Goal: Find specific page/section: Find specific page/section

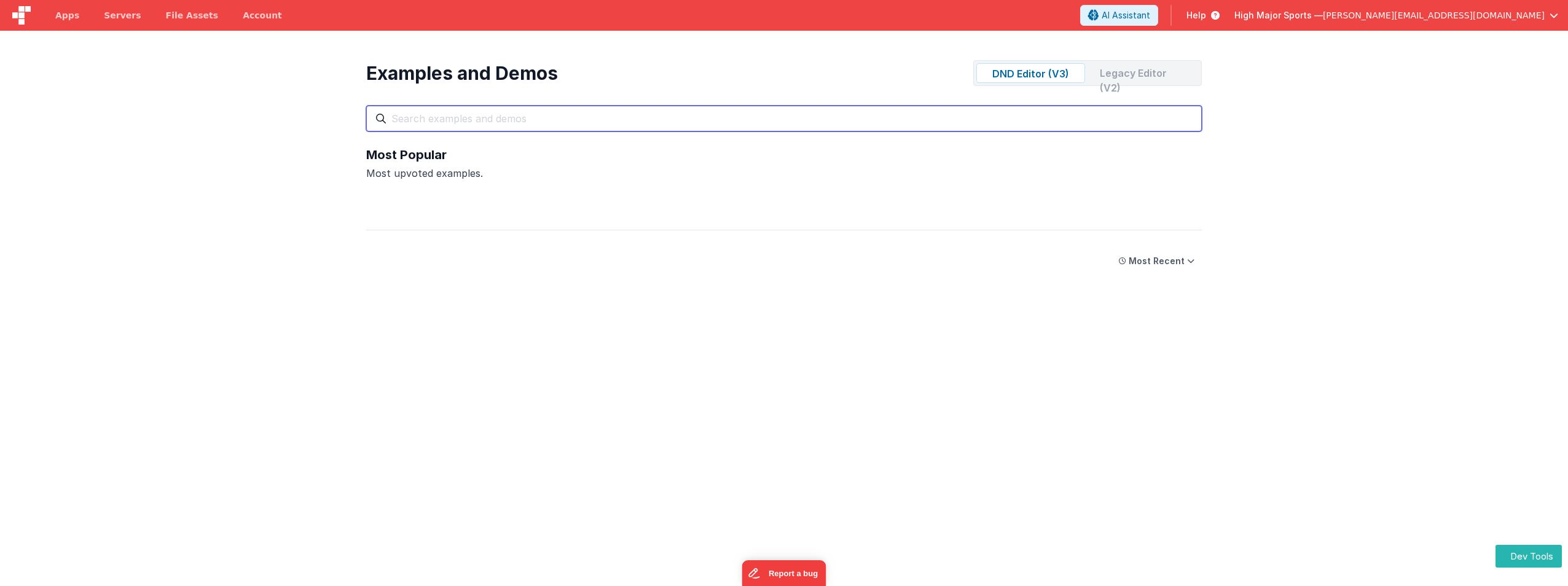
click at [515, 123] on input "text" at bounding box center [784, 118] width 836 height 26
type input "chat"
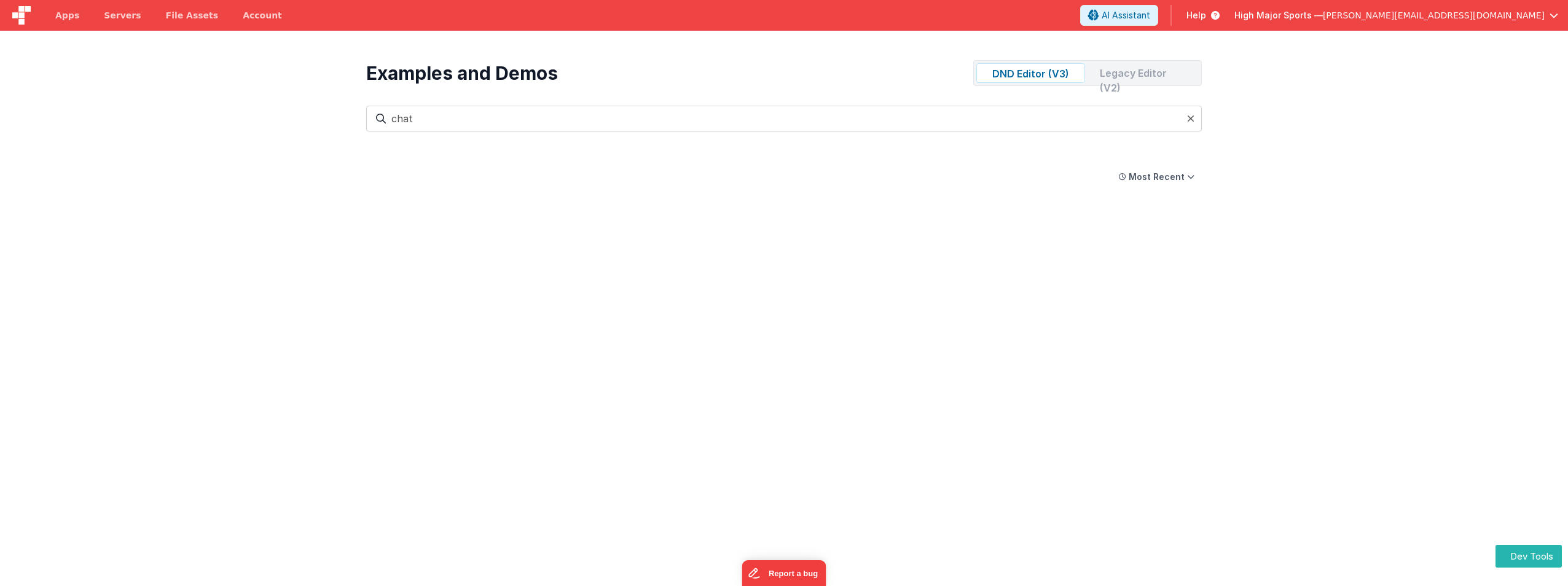
click at [1121, 76] on div "Legacy Editor (V2)" at bounding box center [1144, 72] width 109 height 19
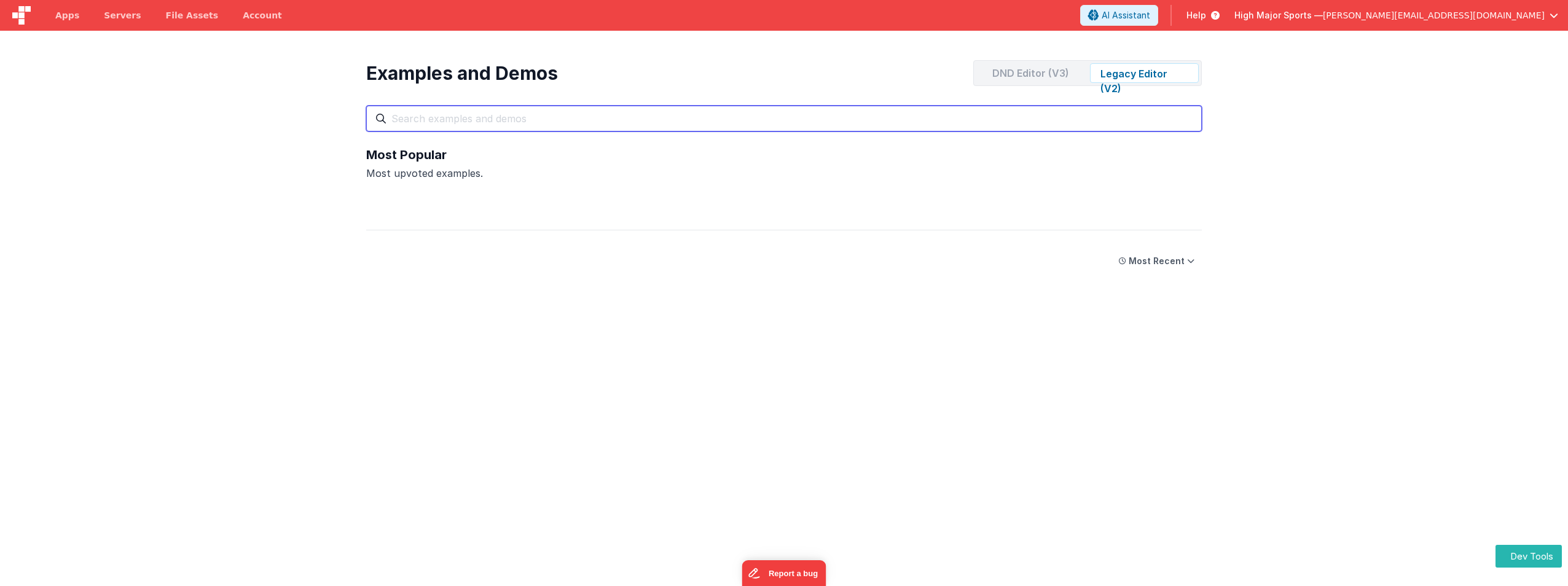
click at [435, 127] on input "text" at bounding box center [784, 118] width 836 height 26
type input "chay"
drag, startPoint x: 550, startPoint y: 122, endPoint x: 192, endPoint y: 83, distance: 360.1
click at [192, 83] on section "Examples and Demos DND Editor (V3) Legacy Editor (V2) All Files Getting Started…" at bounding box center [784, 324] width 1568 height 586
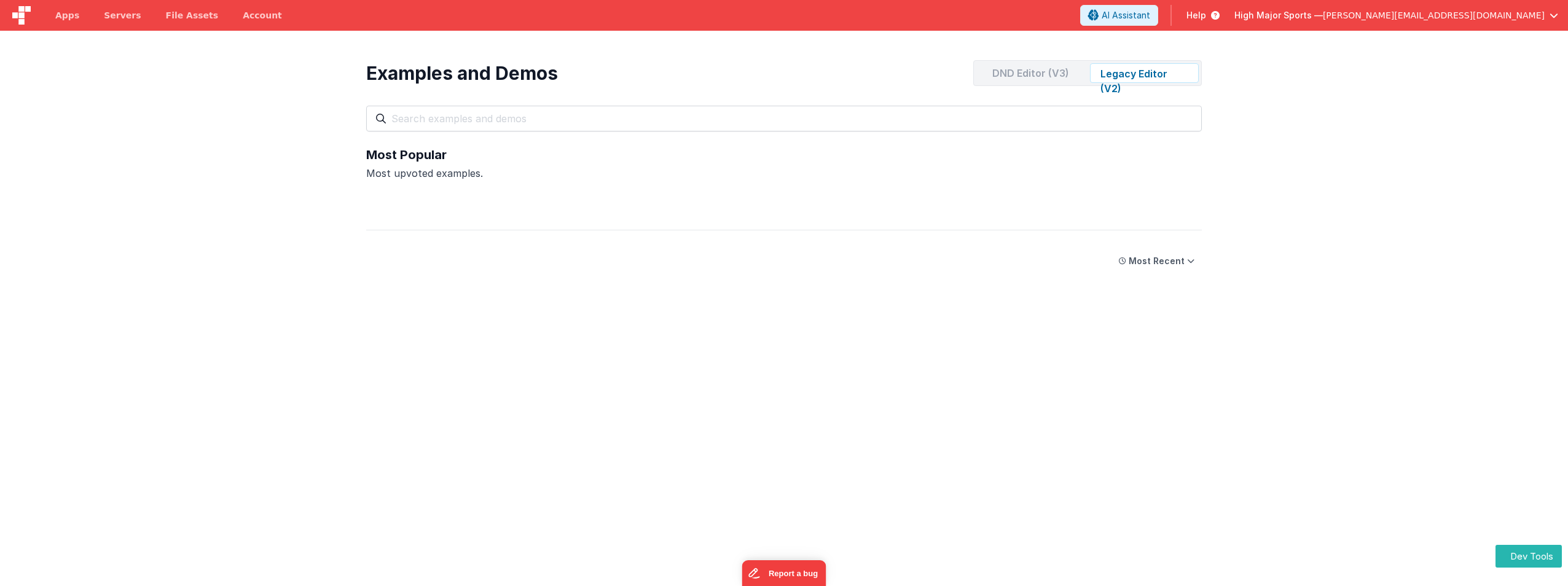
click at [1060, 65] on div "DND Editor (V3)" at bounding box center [1031, 72] width 109 height 19
click at [960, 462] on div "Examples and Demos DND Editor (V3) Legacy Editor (V2) All Files Getting Started…" at bounding box center [784, 324] width 861 height 586
click at [1185, 265] on button "Most Recent" at bounding box center [1157, 261] width 90 height 22
drag, startPoint x: 1391, startPoint y: 304, endPoint x: 1416, endPoint y: 380, distance: 80.0
click at [1392, 305] on section "Examples and Demos DND Editor (V3) Legacy Editor (V2) All Files Getting Started…" at bounding box center [784, 324] width 1568 height 586
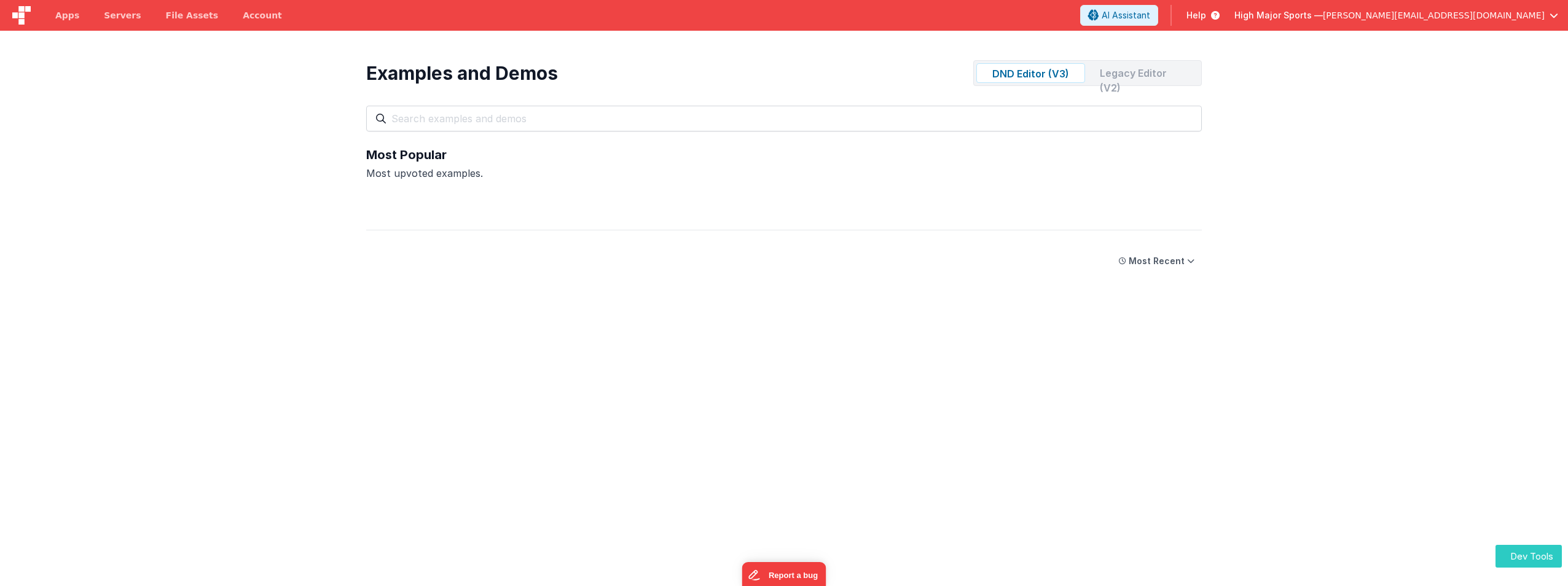
click at [1540, 563] on button "Dev Tools" at bounding box center [1528, 556] width 66 height 23
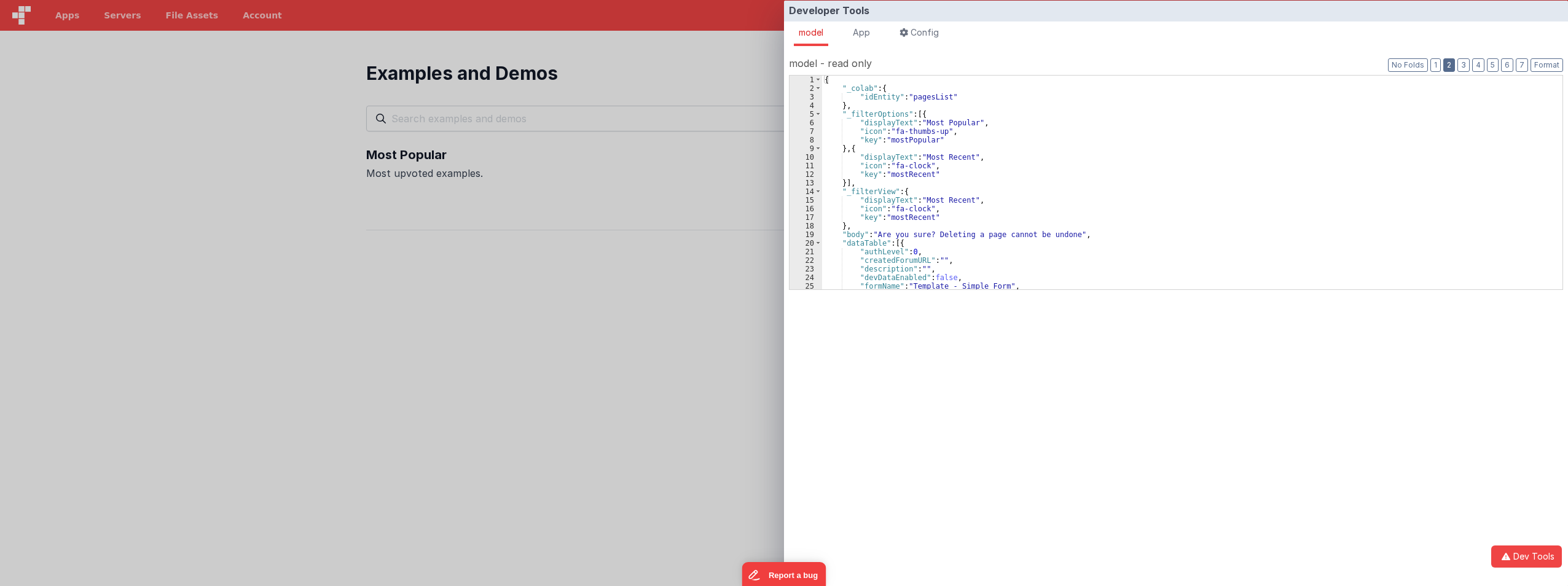
click at [1448, 63] on button "2" at bounding box center [1449, 65] width 12 height 13
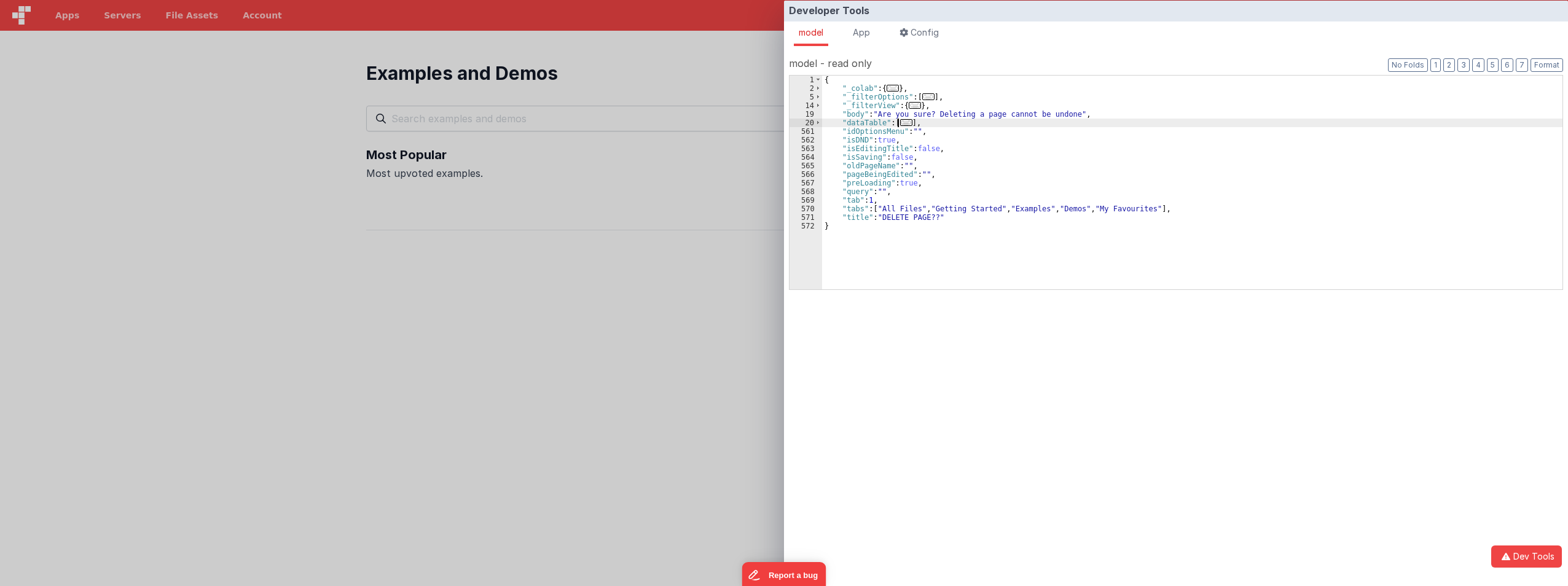
click at [903, 123] on span "..." at bounding box center [906, 122] width 12 height 7
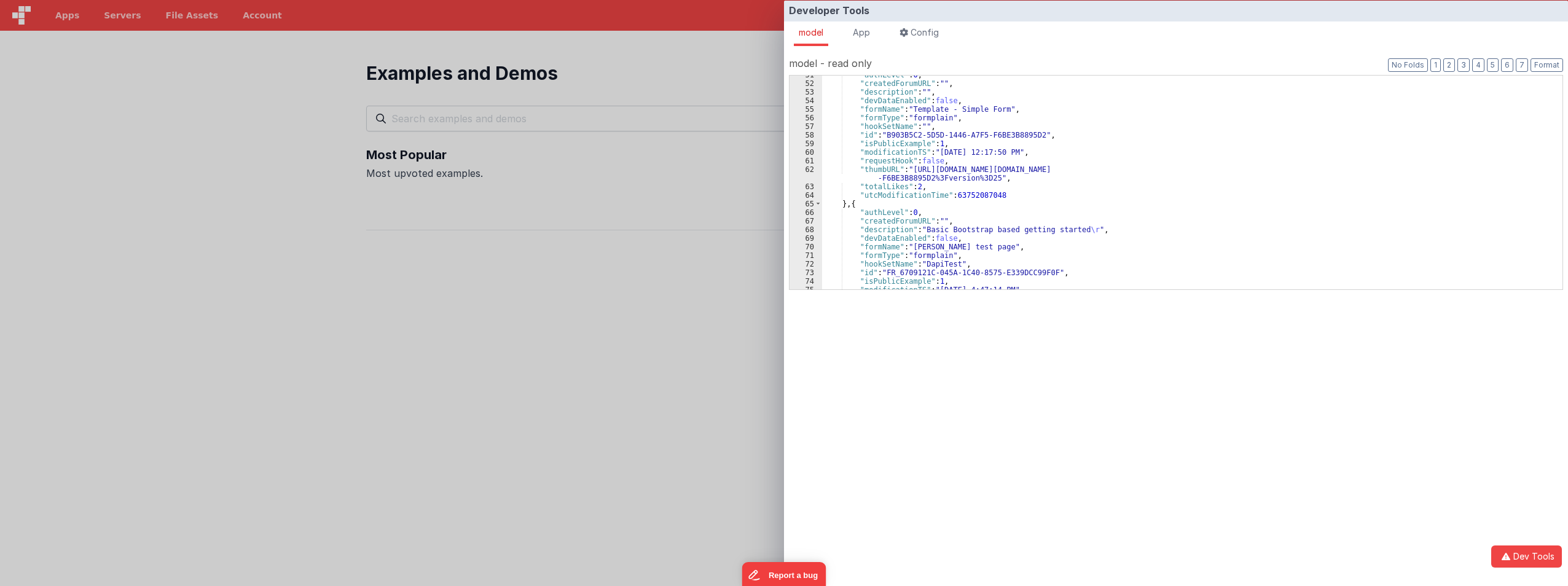
scroll to position [332, 0]
click at [617, 203] on div "Developer Tools model App Params Log (1) Misc Windows Config model - read only …" at bounding box center [784, 293] width 1568 height 586
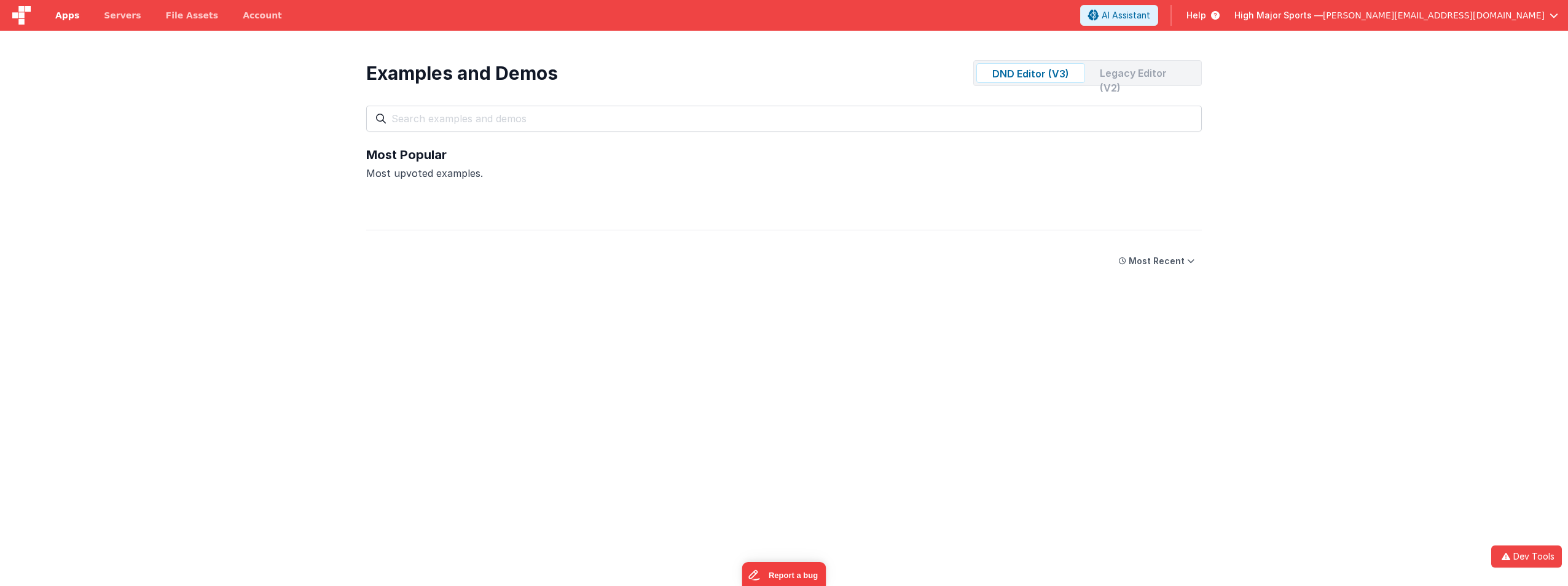
click at [54, 13] on link "Apps" at bounding box center [67, 16] width 48 height 31
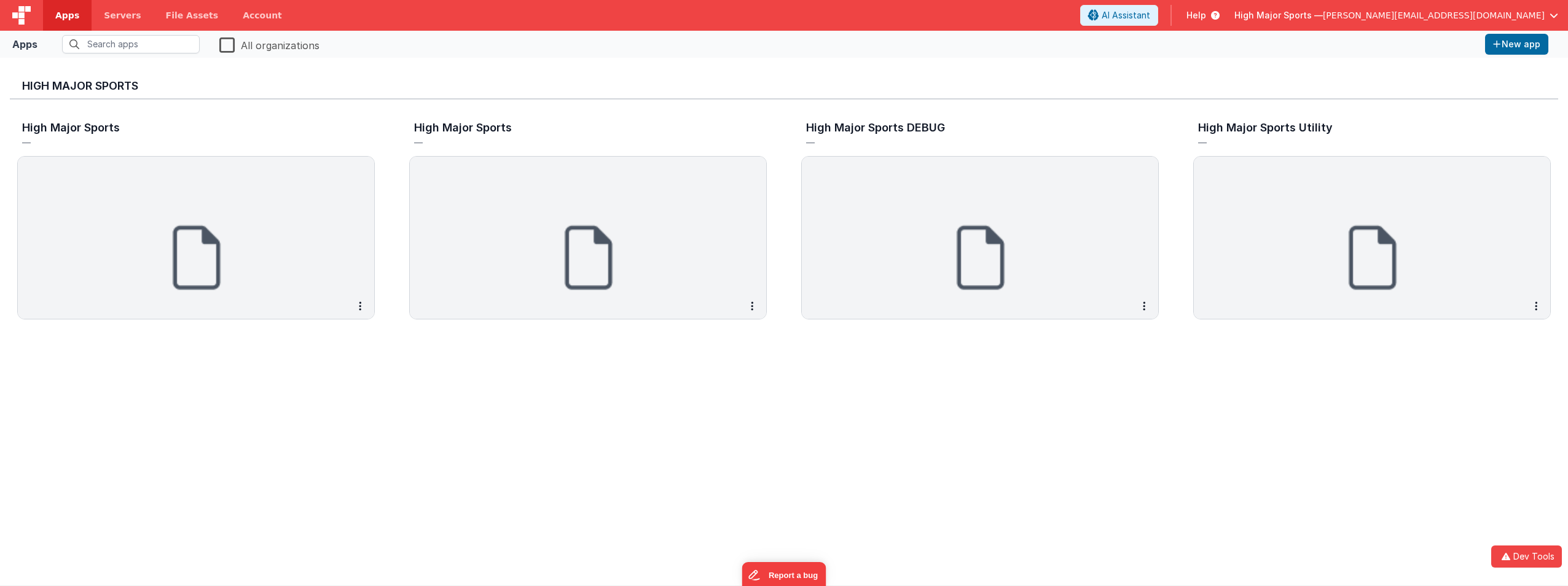
click at [230, 44] on label "All organizations" at bounding box center [269, 44] width 100 height 17
click at [0, 0] on input "All organizations" at bounding box center [0, 0] width 0 height 0
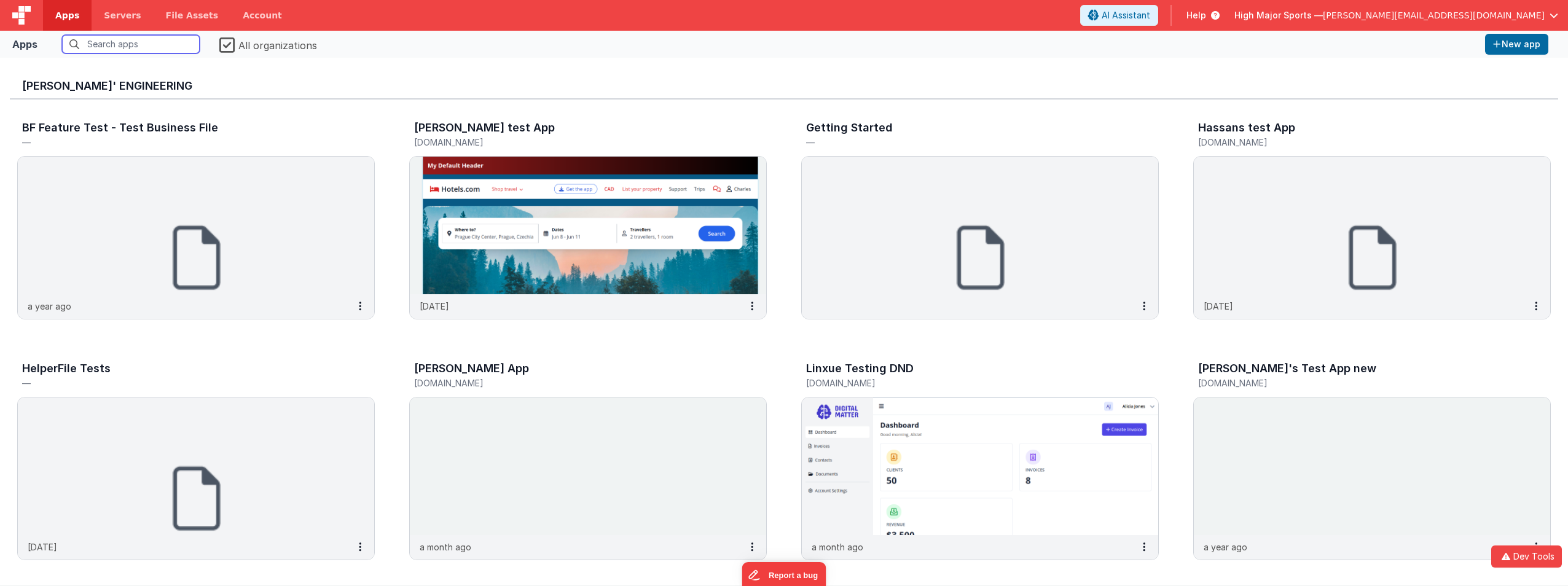
click at [144, 45] on input "text" at bounding box center [131, 44] width 138 height 19
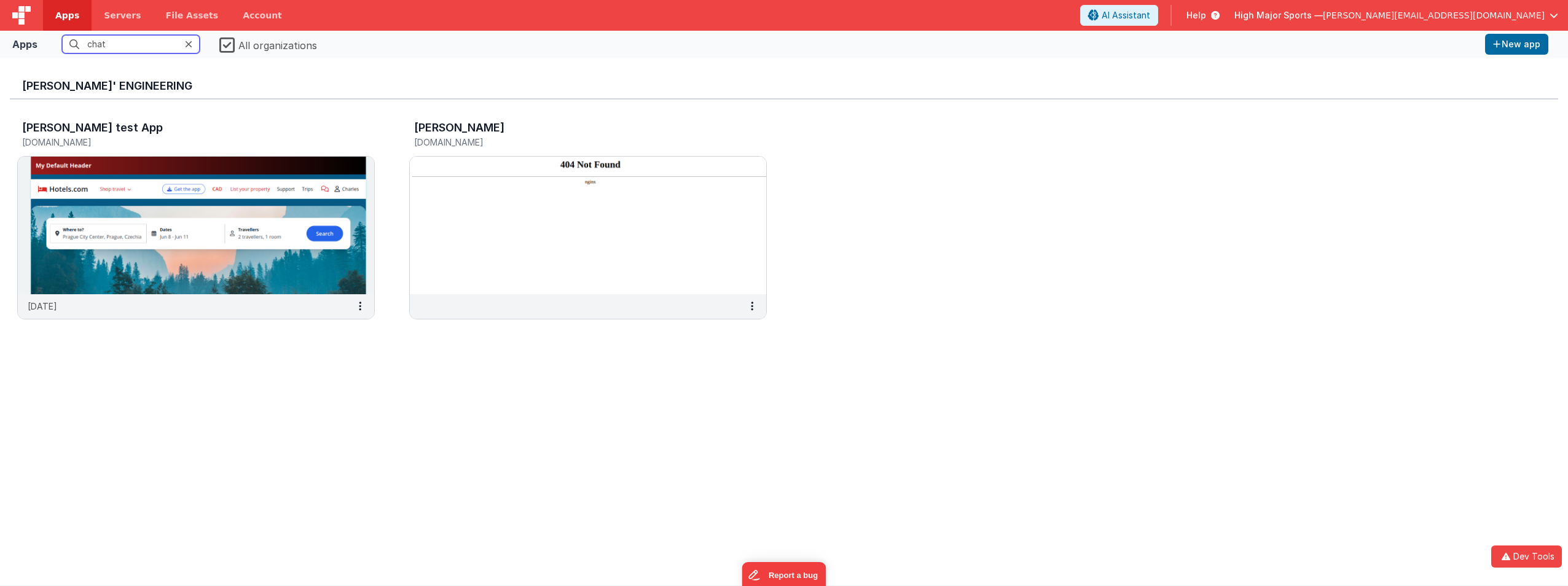
type input "chat"
click at [1323, 14] on span "High Major Sports —" at bounding box center [1279, 16] width 89 height 12
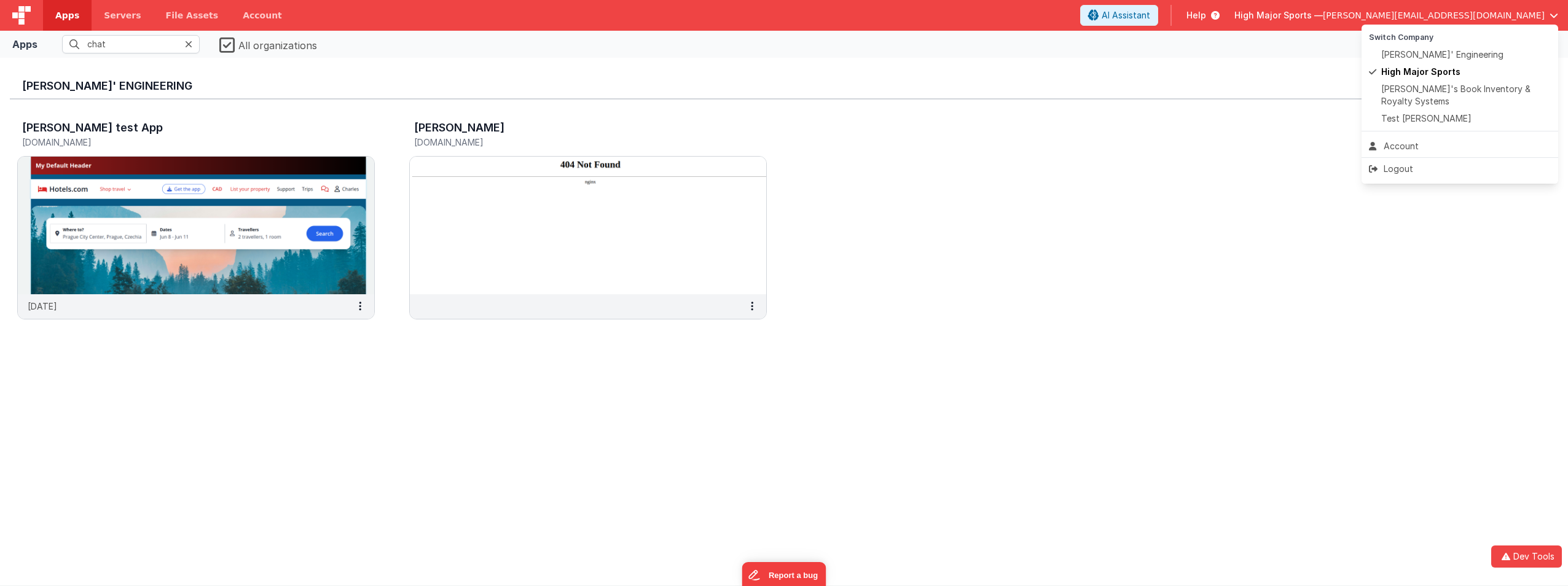
click at [865, 159] on button at bounding box center [784, 293] width 1568 height 586
